Goal: Task Accomplishment & Management: Complete application form

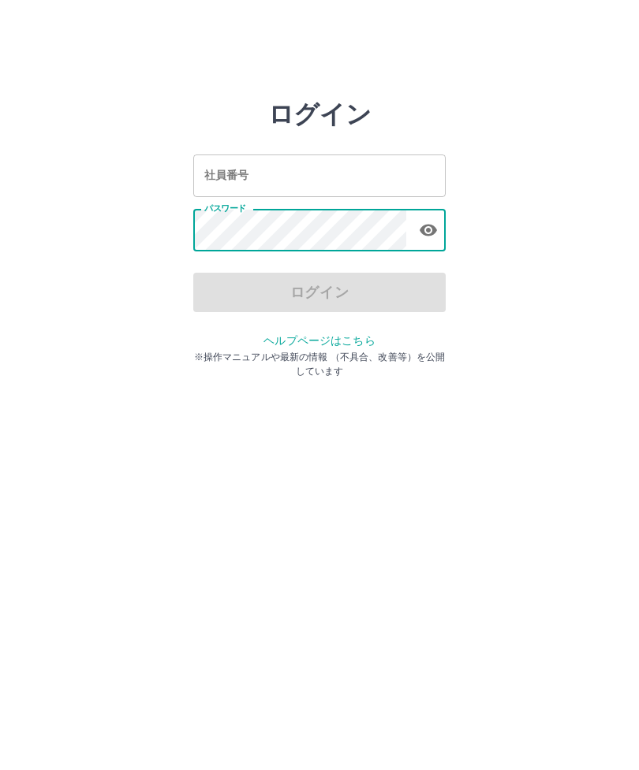
click at [294, 288] on div "ログイン" at bounding box center [319, 292] width 252 height 39
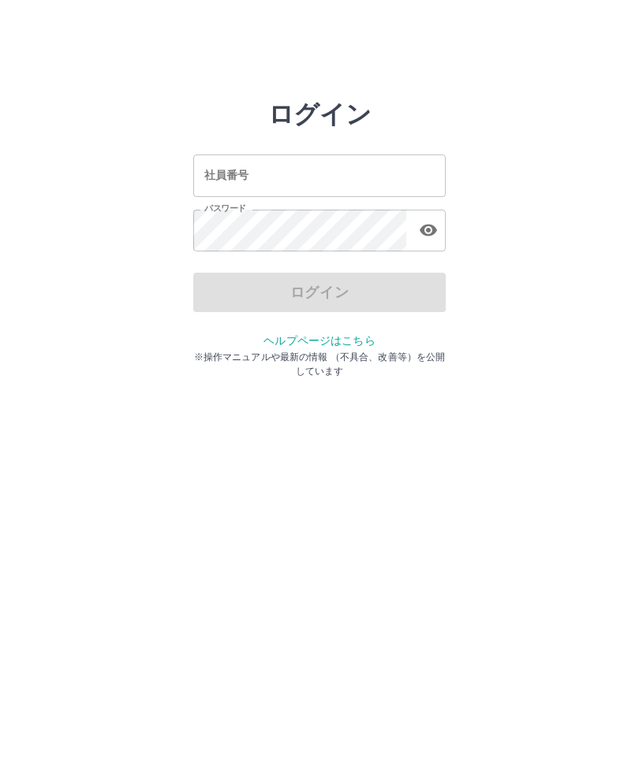
click at [245, 294] on div "ログイン" at bounding box center [319, 292] width 252 height 39
click at [294, 295] on div "ログイン" at bounding box center [319, 292] width 252 height 39
click at [212, 303] on div "ログイン" at bounding box center [319, 292] width 252 height 39
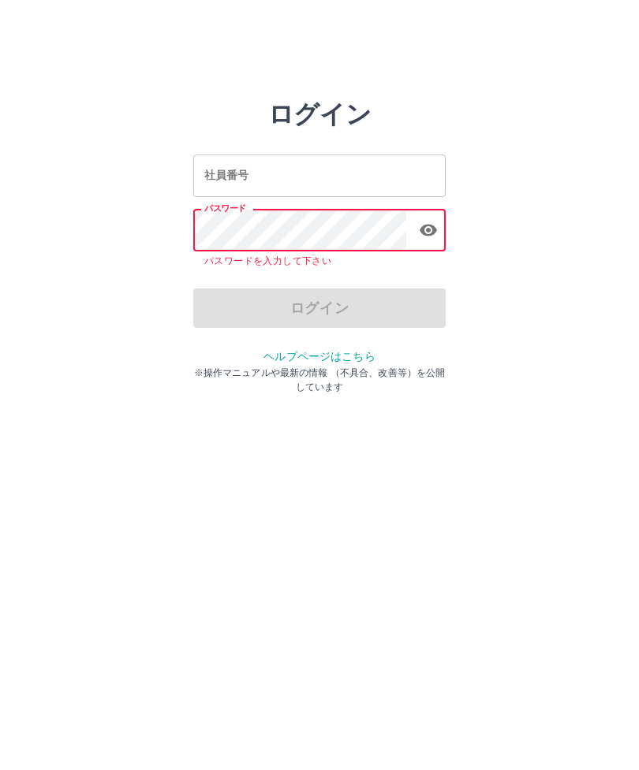
click at [422, 232] on icon "button" at bounding box center [427, 231] width 17 height 12
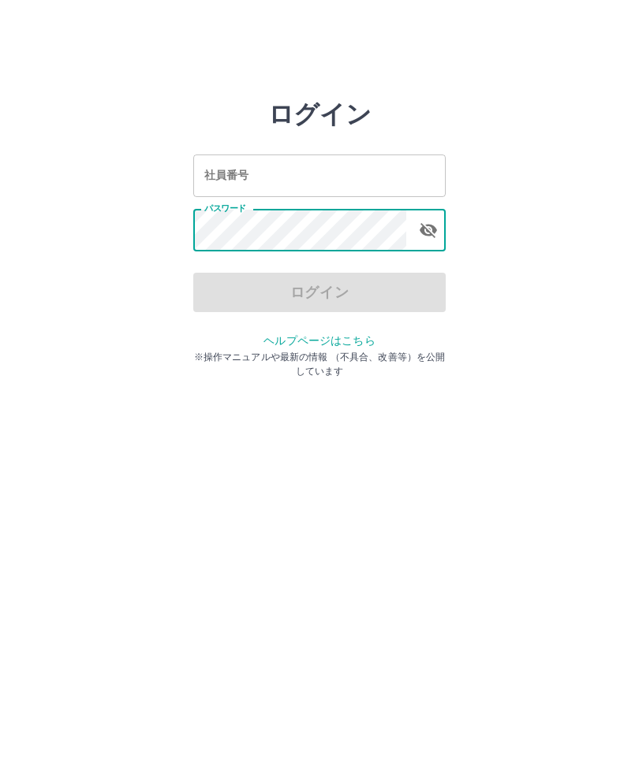
click at [330, 293] on div "ログイン" at bounding box center [319, 292] width 252 height 39
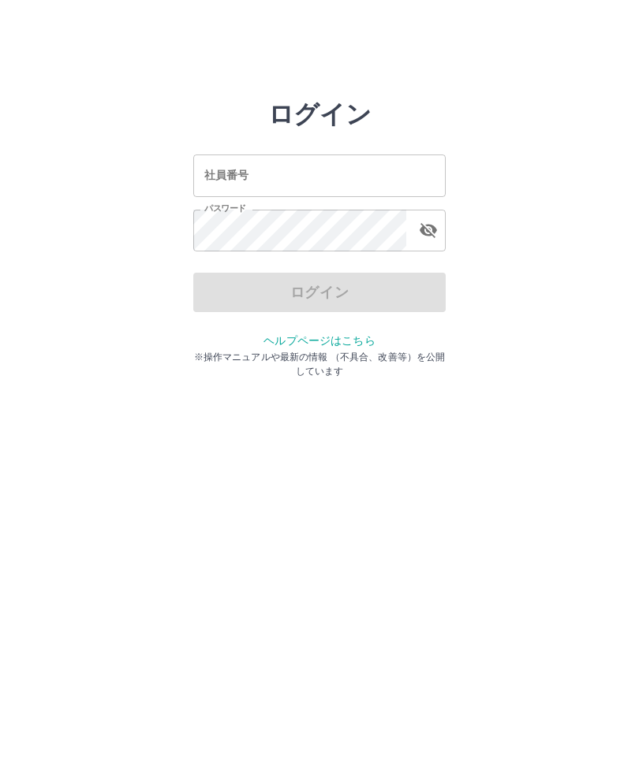
click at [218, 290] on div "ログイン" at bounding box center [319, 292] width 252 height 39
click at [339, 296] on div "ログイン" at bounding box center [319, 292] width 252 height 39
click at [264, 170] on input "社員番号" at bounding box center [319, 176] width 252 height 42
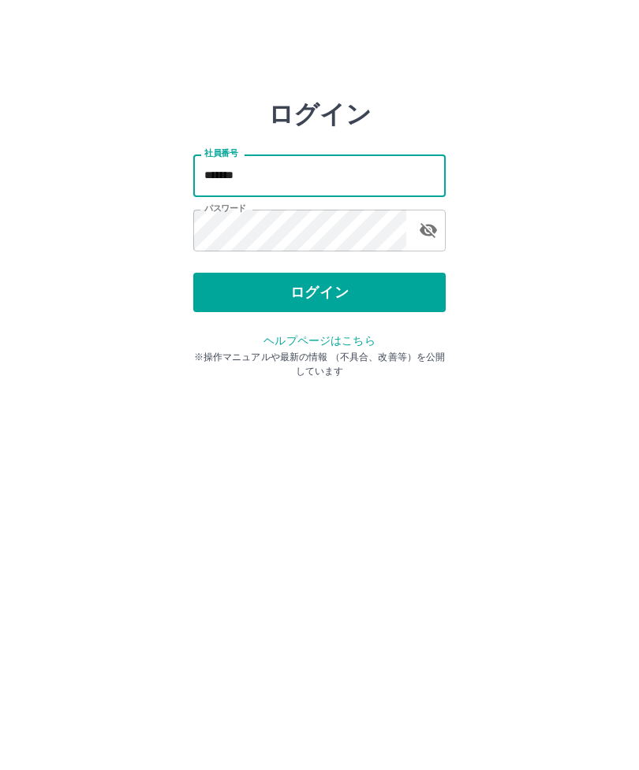
type input "*******"
click at [314, 296] on button "ログイン" at bounding box center [319, 292] width 252 height 39
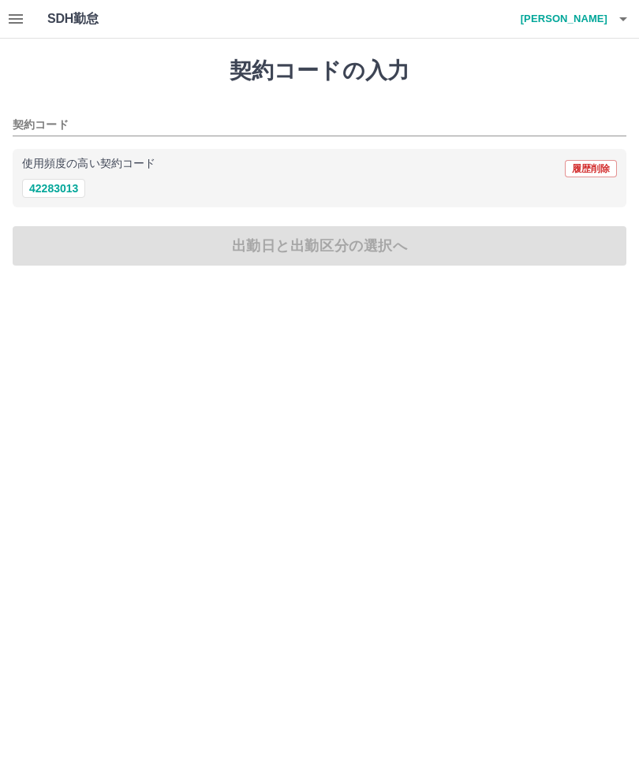
click at [50, 187] on button "42283013" at bounding box center [53, 188] width 63 height 19
type input "********"
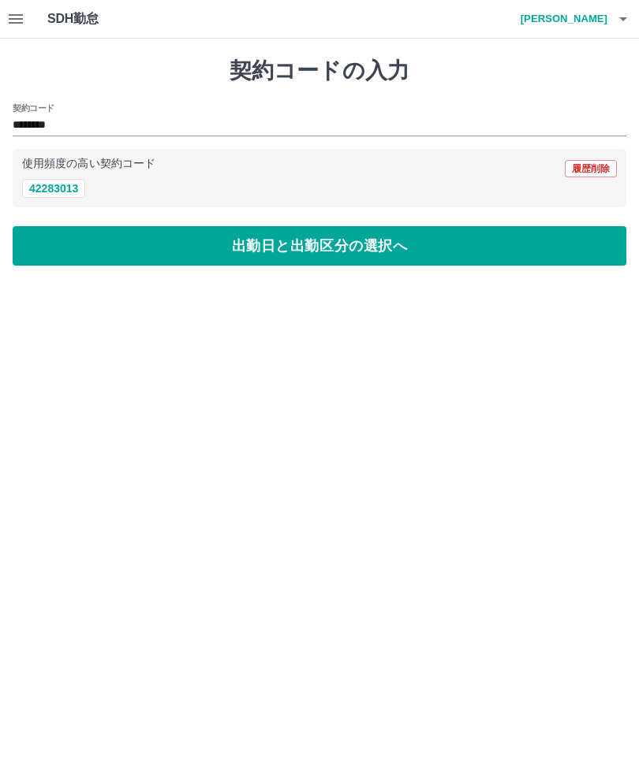
click at [269, 250] on button "出勤日と出勤区分の選択へ" at bounding box center [319, 245] width 613 height 39
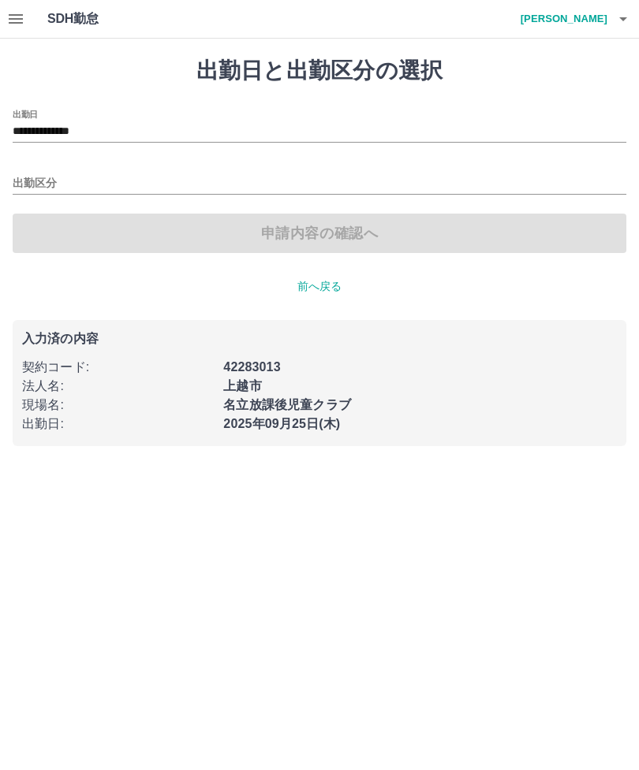
click at [39, 177] on input "出勤区分" at bounding box center [319, 184] width 613 height 20
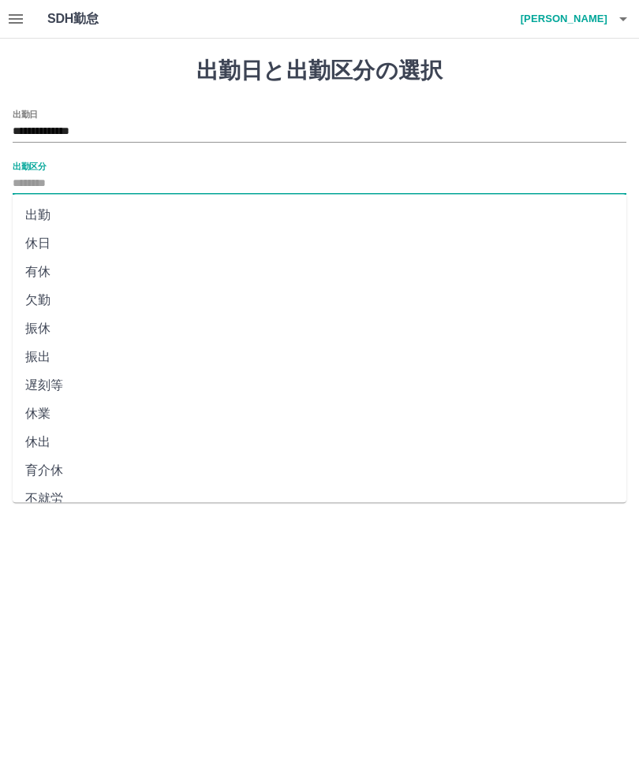
click at [42, 218] on li "出勤" at bounding box center [319, 215] width 613 height 28
type input "**"
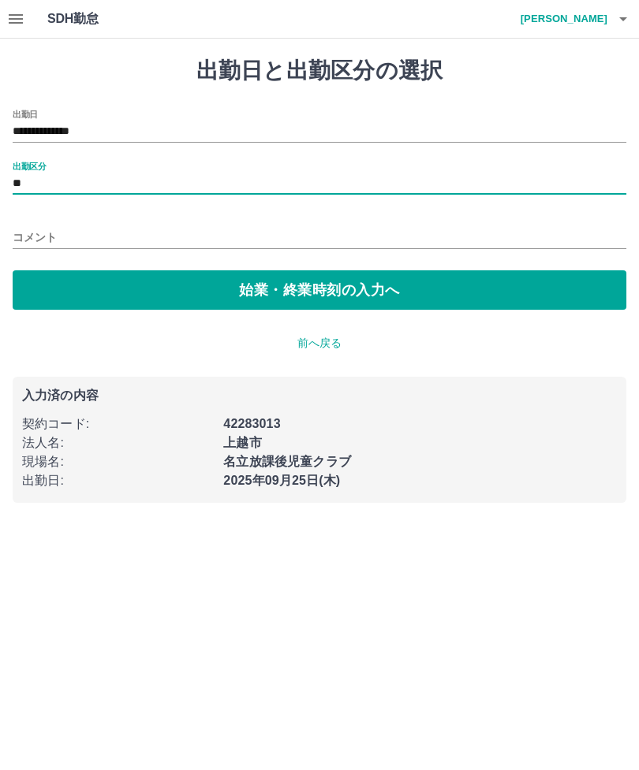
click at [222, 287] on button "始業・終業時刻の入力へ" at bounding box center [319, 289] width 613 height 39
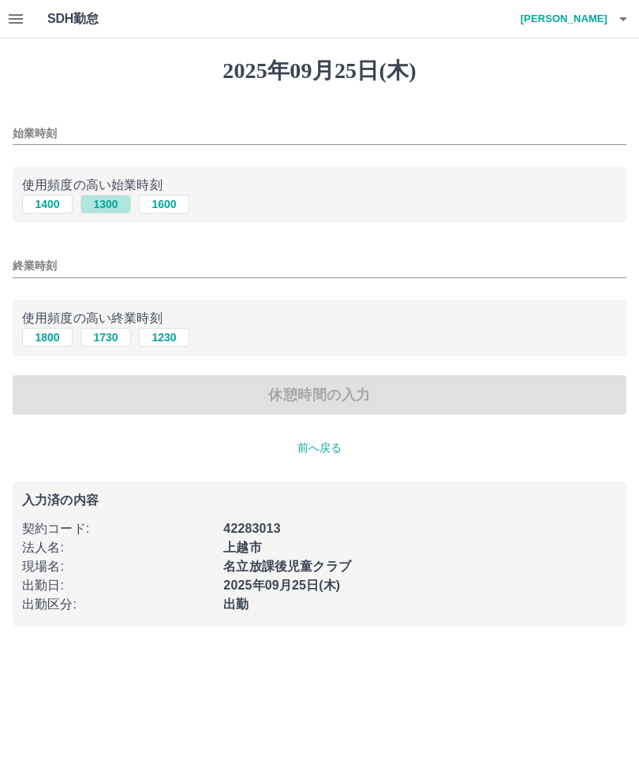
click at [102, 203] on button "1300" at bounding box center [105, 204] width 50 height 19
type input "****"
click at [35, 262] on input "終業時刻" at bounding box center [319, 266] width 613 height 23
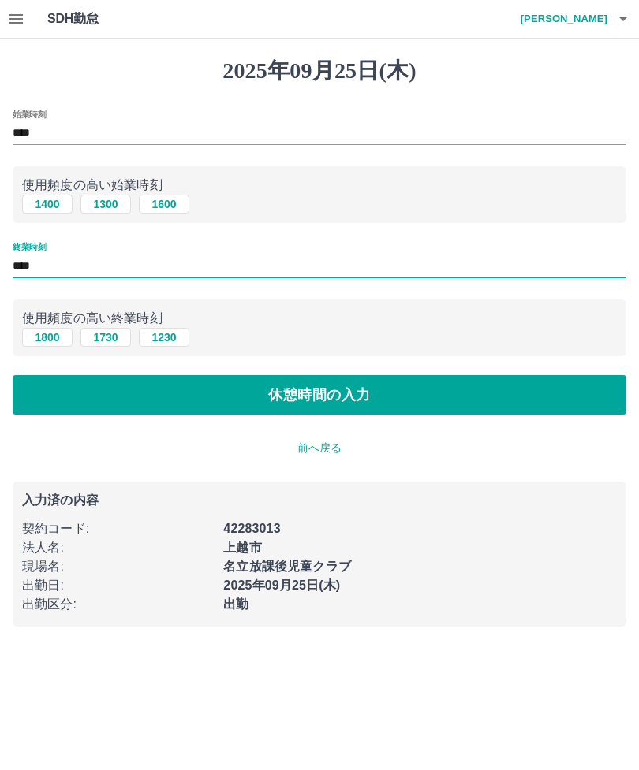
type input "****"
click at [266, 396] on button "休憩時間の入力" at bounding box center [319, 394] width 613 height 39
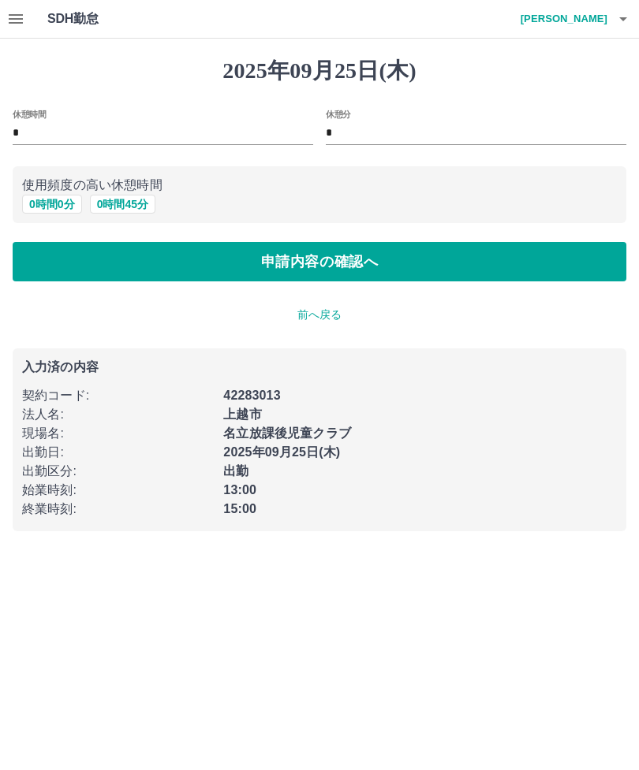
click at [45, 199] on button "0 時間 0 分" at bounding box center [52, 204] width 60 height 19
click at [308, 267] on button "申請内容の確認へ" at bounding box center [319, 261] width 613 height 39
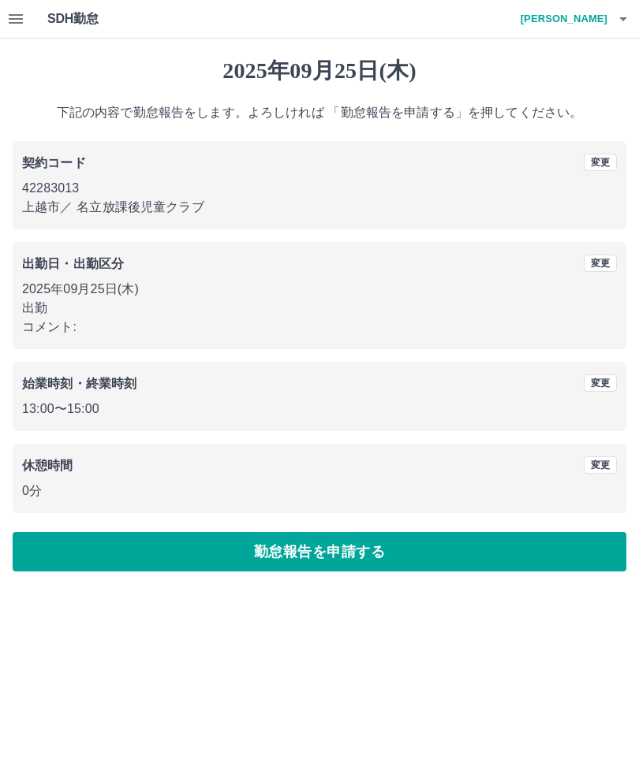
click at [323, 553] on button "勤怠報告を申請する" at bounding box center [319, 551] width 613 height 39
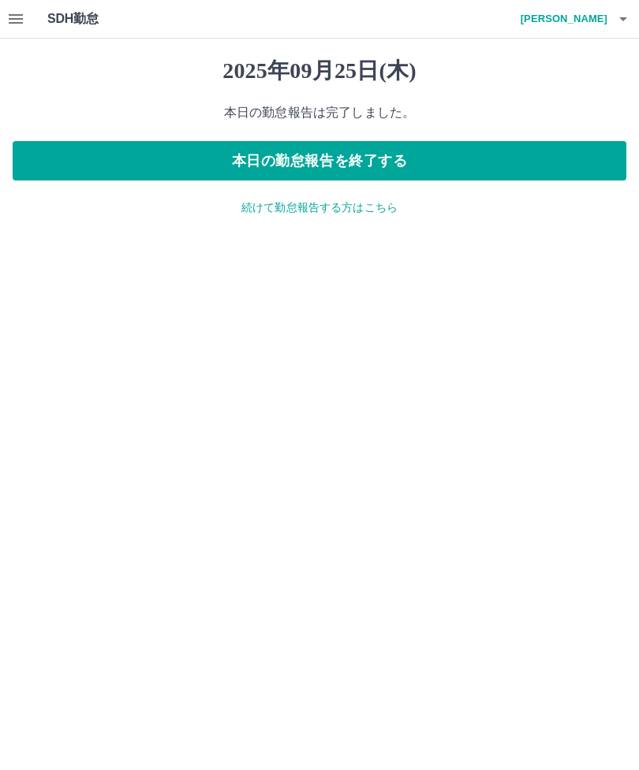
click at [590, 21] on h4 "木村　富美江" at bounding box center [560, 19] width 95 height 38
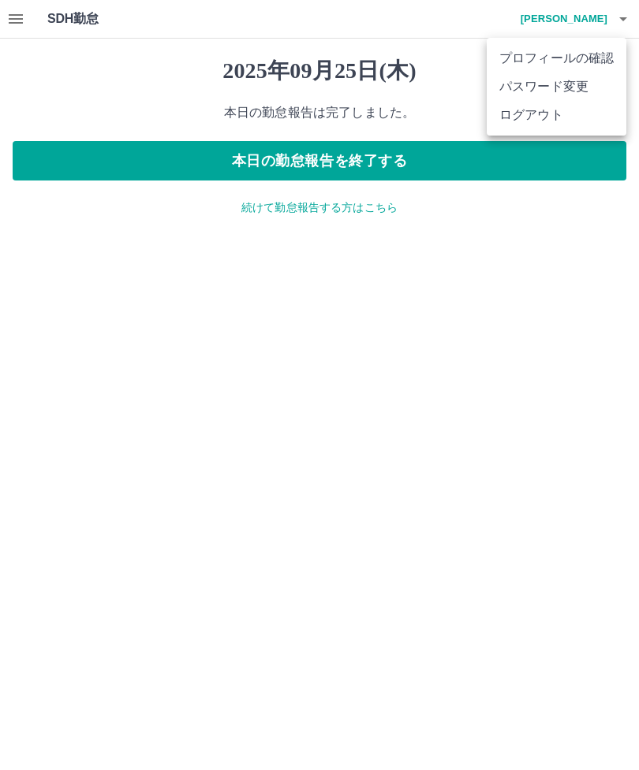
click at [553, 121] on li "ログアウト" at bounding box center [556, 115] width 140 height 28
